Goal: Transaction & Acquisition: Purchase product/service

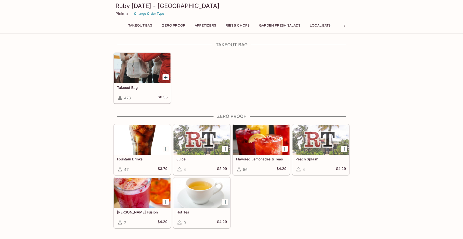
click at [165, 77] on icon "Add Takeout Bag" at bounding box center [166, 77] width 6 height 6
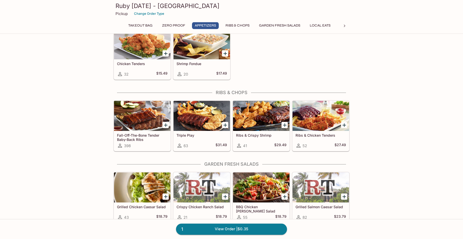
scroll to position [332, 0]
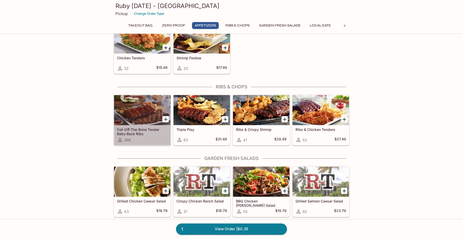
click at [151, 130] on h5 "Fall-Off-The-Bone Tender Baby-Back Ribs" at bounding box center [142, 131] width 51 height 8
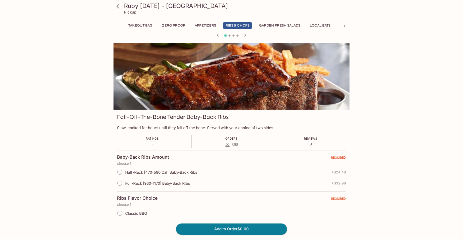
scroll to position [26, 0]
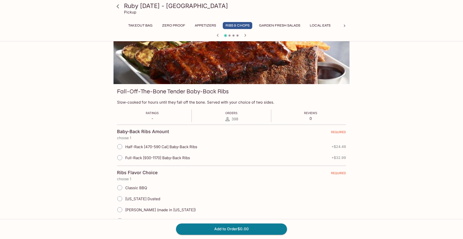
click at [175, 160] on span "Full-Rack [930-1170] Baby-Back Ribs" at bounding box center [157, 157] width 65 height 5
click at [125, 160] on input "Full-Rack [930-1170] Baby-Back Ribs" at bounding box center [120, 157] width 11 height 11
radio input "true"
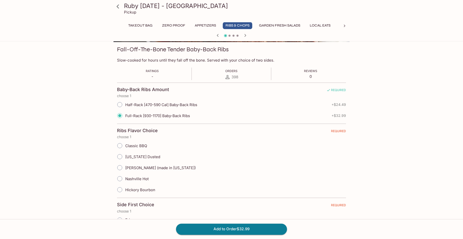
scroll to position [77, 0]
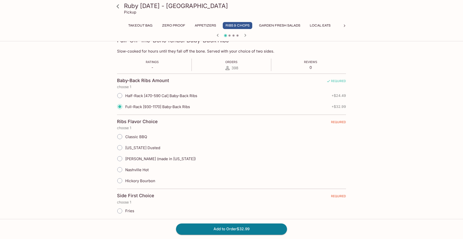
click at [141, 139] on span "Classic BBQ" at bounding box center [136, 136] width 22 height 5
click at [125, 139] on input "Classic BBQ" at bounding box center [120, 136] width 11 height 11
radio input "true"
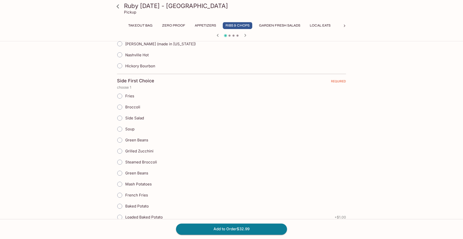
scroll to position [204, 0]
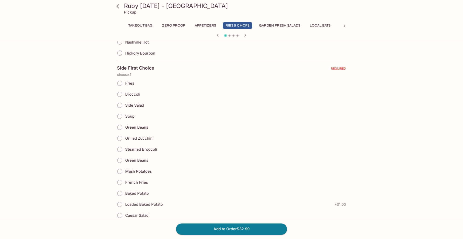
click at [142, 193] on span "Baked Potato" at bounding box center [137, 193] width 24 height 5
click at [125, 193] on input "Baked Potato" at bounding box center [120, 193] width 11 height 11
radio input "true"
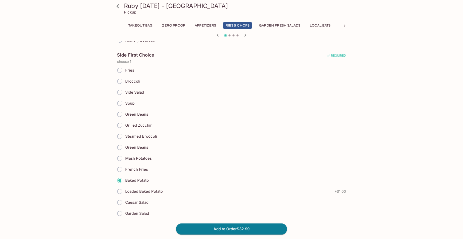
scroll to position [230, 0]
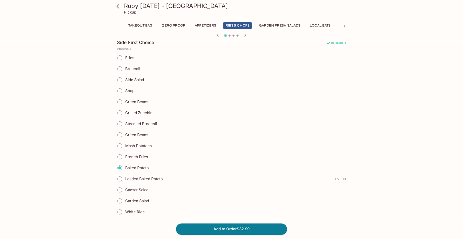
click at [158, 179] on span "Loaded Baked Potato" at bounding box center [144, 178] width 38 height 5
click at [125, 179] on input "Loaded Baked Potato" at bounding box center [120, 179] width 11 height 11
radio input "true"
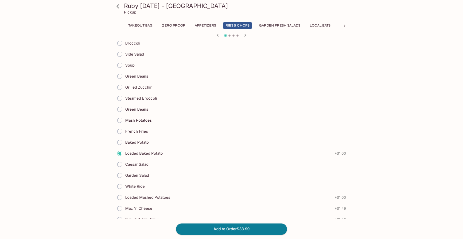
scroll to position [281, 0]
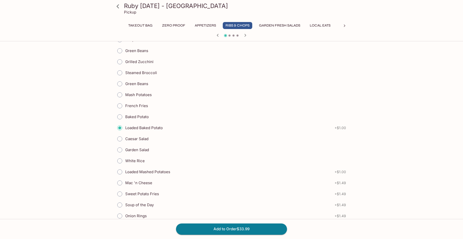
click at [143, 138] on span "Caesar Salad" at bounding box center [136, 138] width 23 height 5
click at [125, 138] on input "Caesar Salad" at bounding box center [120, 139] width 11 height 11
radio input "true"
click at [142, 127] on span "Loaded Baked Potato" at bounding box center [144, 127] width 38 height 5
click at [125, 127] on input "Loaded Baked Potato" at bounding box center [120, 128] width 11 height 11
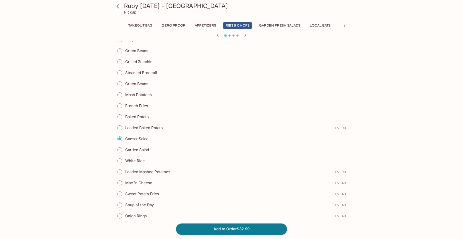
radio input "true"
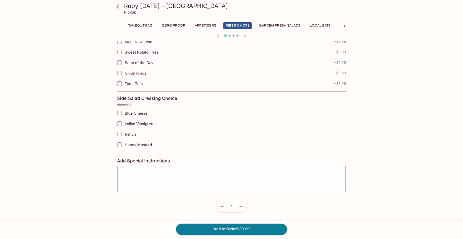
scroll to position [919, 0]
click at [247, 229] on button "Add to Order $33.99" at bounding box center [231, 228] width 111 height 11
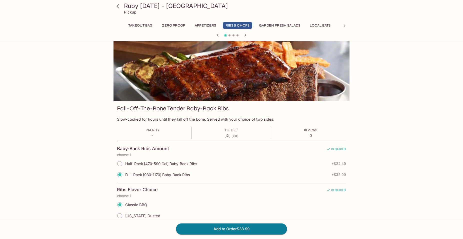
scroll to position [0, 0]
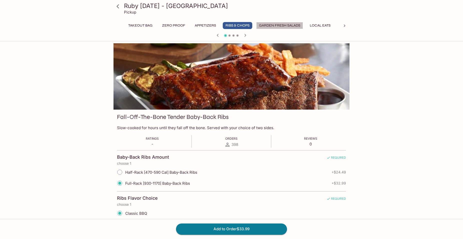
click at [272, 26] on button "Garden Fresh Salads" at bounding box center [279, 25] width 47 height 7
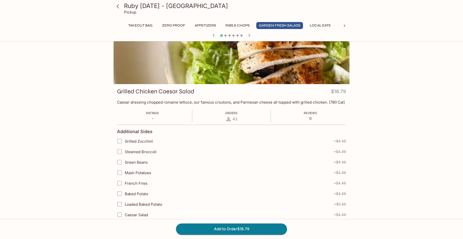
scroll to position [51, 0]
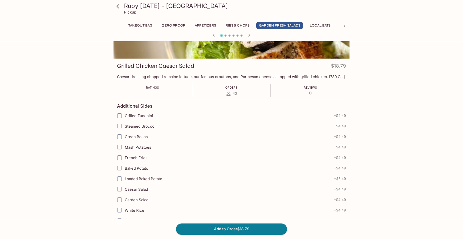
click at [147, 189] on span "Caesar Salad" at bounding box center [136, 189] width 23 height 5
click at [125, 189] on input "Caesar Salad" at bounding box center [120, 189] width 10 height 10
checkbox input "true"
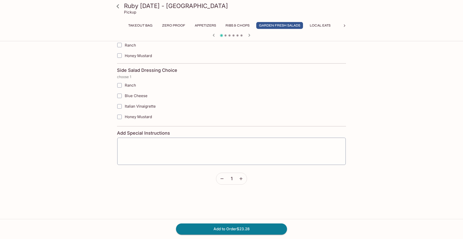
scroll to position [357, 0]
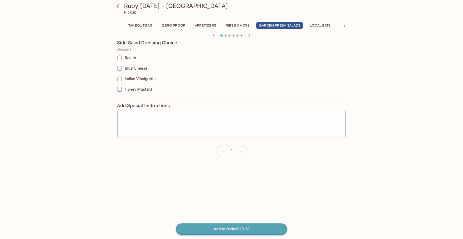
click at [231, 231] on button "Add to Order $23.28" at bounding box center [231, 228] width 111 height 11
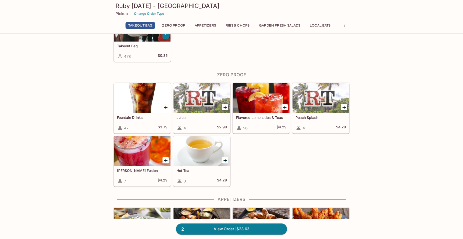
scroll to position [51, 0]
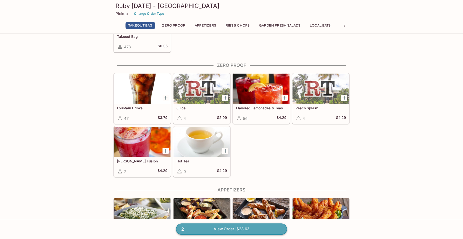
click at [201, 228] on link "2 View Order | $23.63" at bounding box center [231, 228] width 111 height 11
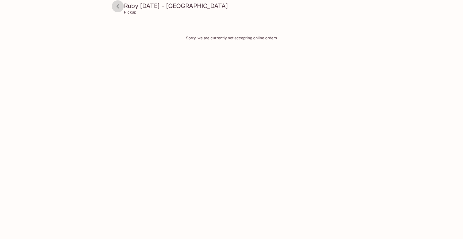
click at [119, 8] on icon at bounding box center [118, 6] width 3 height 4
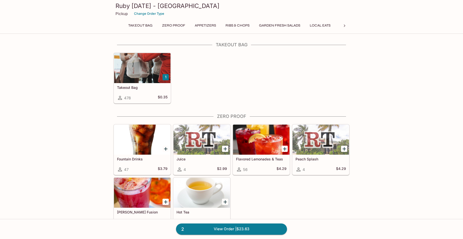
click at [118, 14] on p "Pickup" at bounding box center [122, 13] width 12 height 5
click at [123, 14] on p "Pickup" at bounding box center [122, 13] width 12 height 5
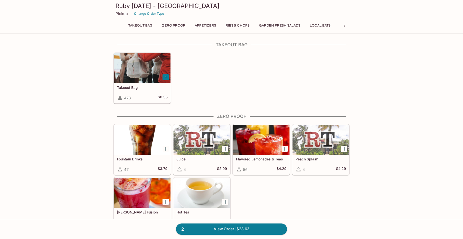
click at [123, 14] on p "Pickup" at bounding box center [122, 13] width 12 height 5
click at [129, 7] on h3 "Ruby [DATE] - [GEOGRAPHIC_DATA]" at bounding box center [232, 6] width 232 height 8
click at [143, 25] on button "Takeout Bag" at bounding box center [141, 25] width 30 height 7
click at [124, 15] on p "Pickup" at bounding box center [122, 13] width 12 height 5
